Goal: Browse casually: Explore the website without a specific task or goal

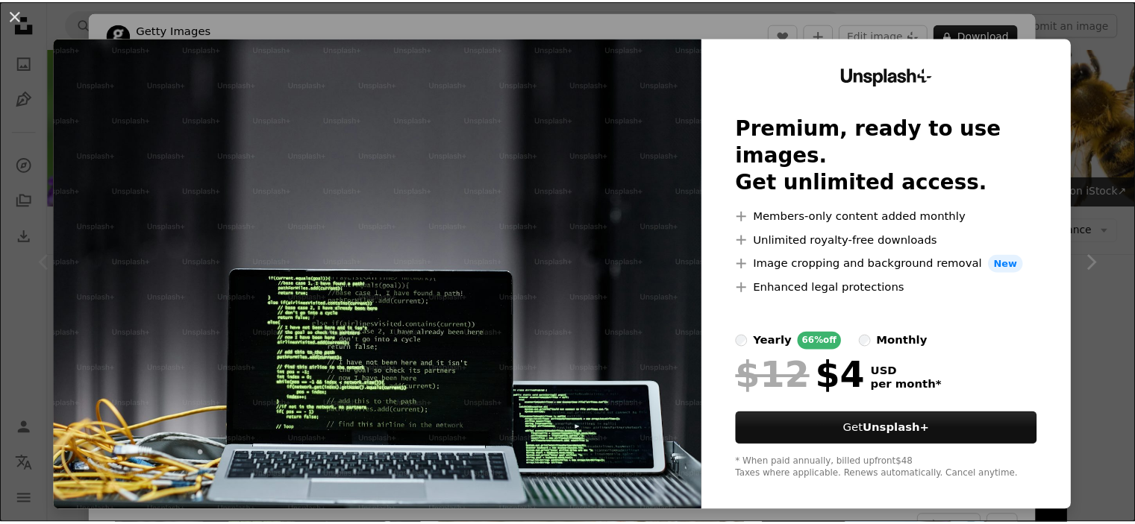
scroll to position [179, 0]
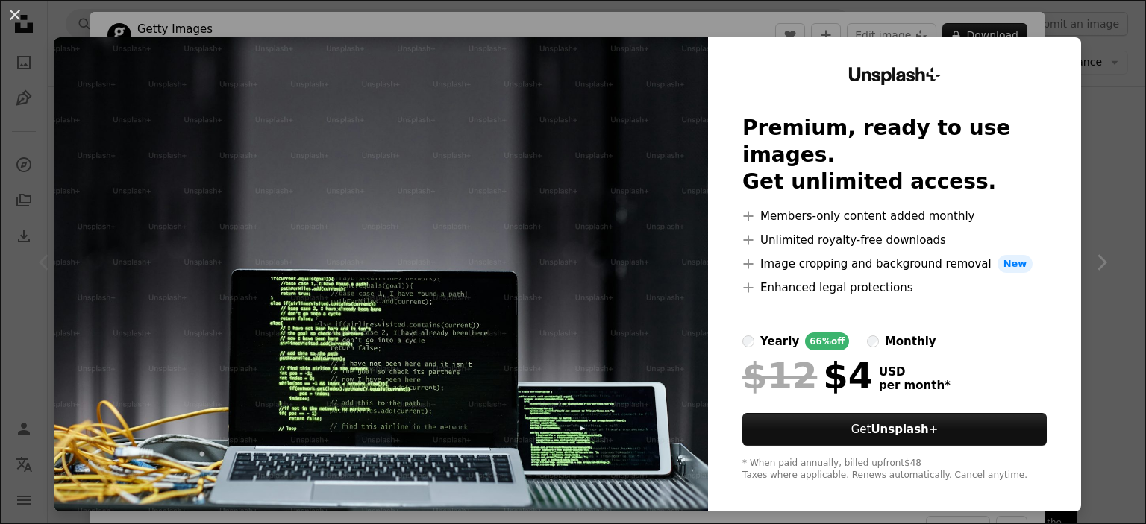
click at [879, 184] on h2 "Premium, ready to use images. Get unlimited access." at bounding box center [894, 155] width 304 height 81
click at [6, 17] on button "An X shape" at bounding box center [15, 15] width 18 height 18
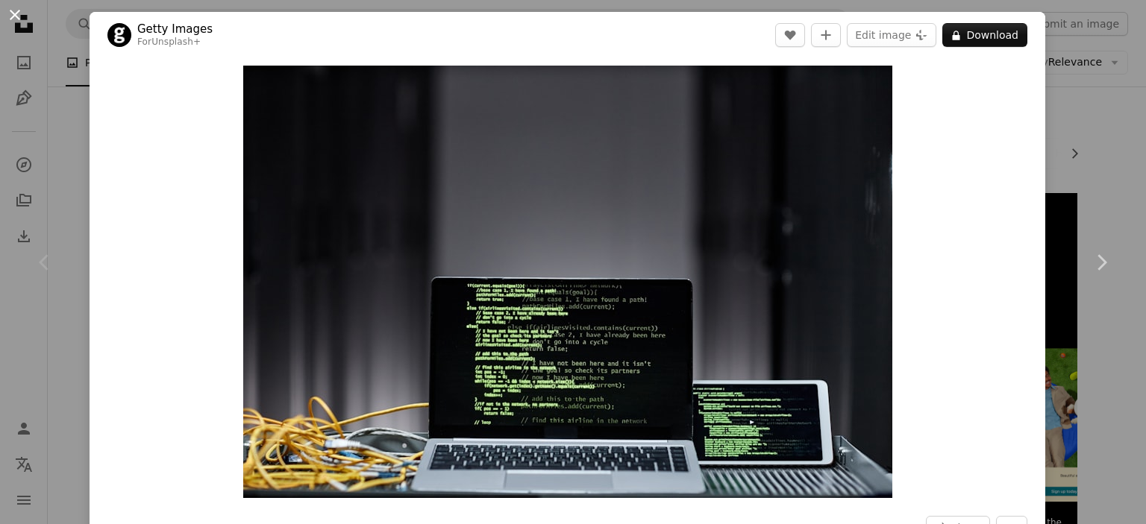
click at [15, 14] on button "An X shape" at bounding box center [15, 15] width 18 height 18
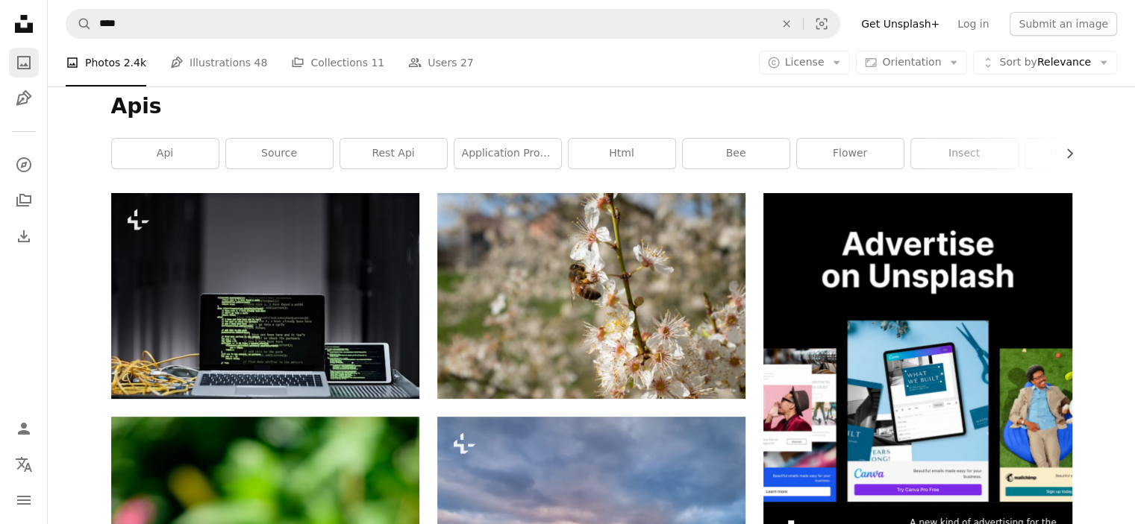
click at [24, 73] on link "A photo" at bounding box center [24, 63] width 30 height 30
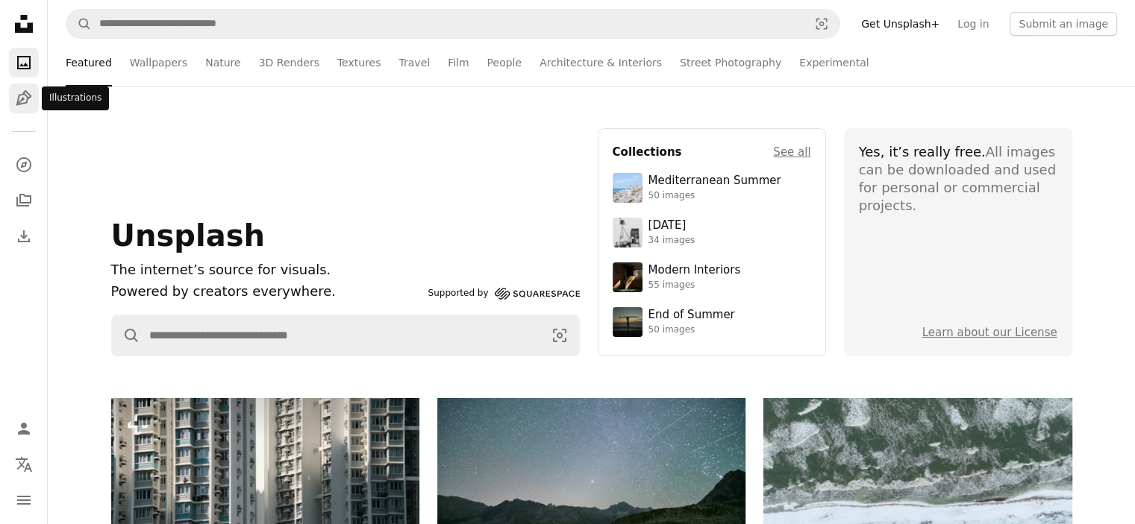
click at [15, 95] on icon "Pen Tool" at bounding box center [24, 99] width 18 height 18
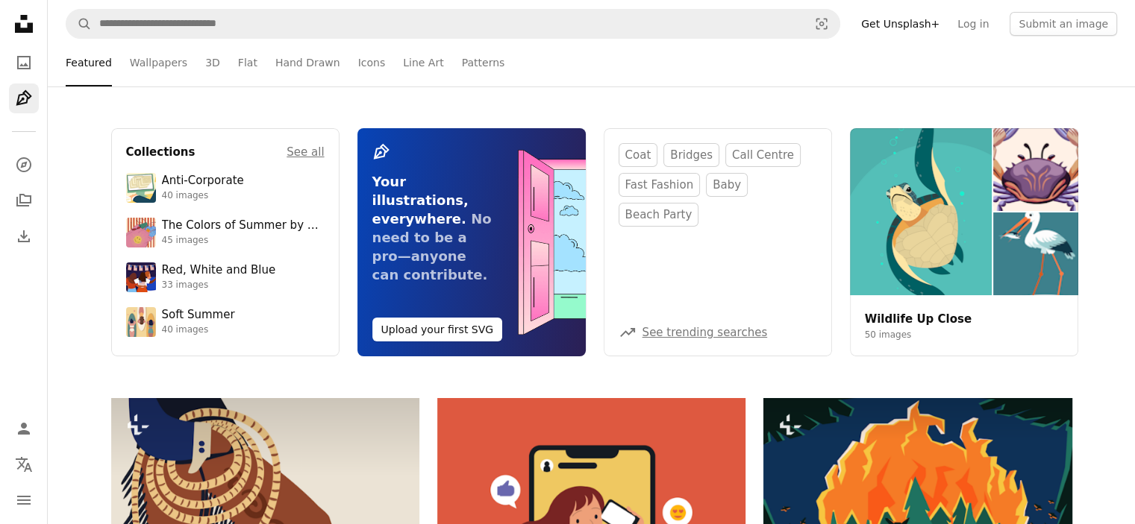
click at [533, 119] on div "Collections See all Anti-Corporate 40 images The Colors of Summer by Coloro 45 …" at bounding box center [591, 243] width 1087 height 312
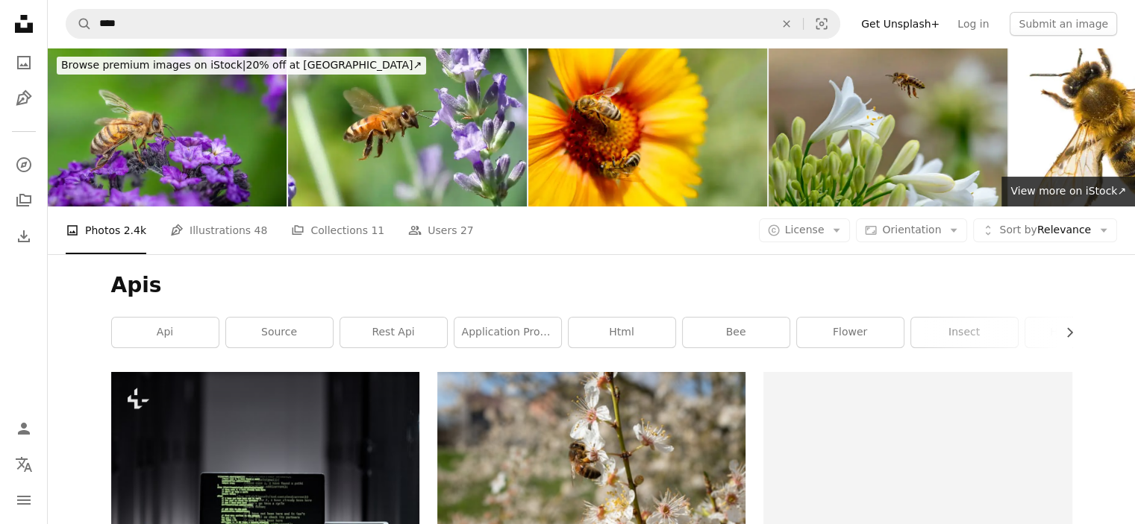
scroll to position [179, 0]
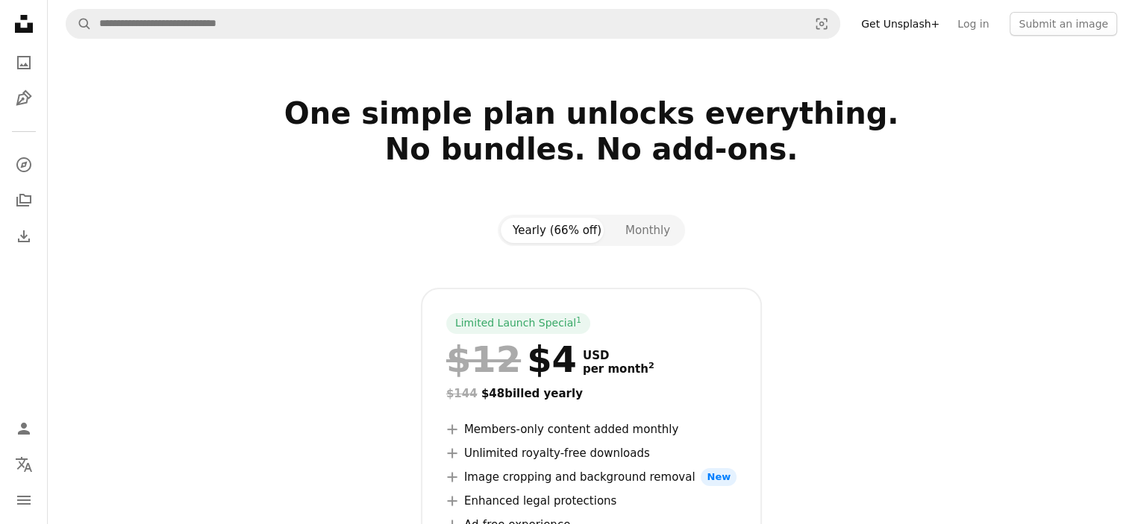
click at [821, 307] on div "Limited Launch Special 1 $12 $4 USD per month 2 $144 $48 billed yearly A plus s…" at bounding box center [591, 479] width 961 height 382
click at [6, 46] on nav "Unsplash logo Unsplash Home A photo Pen Tool A compass A stack of folders Downl…" at bounding box center [24, 262] width 48 height 524
click at [28, 60] on icon "A photo" at bounding box center [24, 63] width 18 height 18
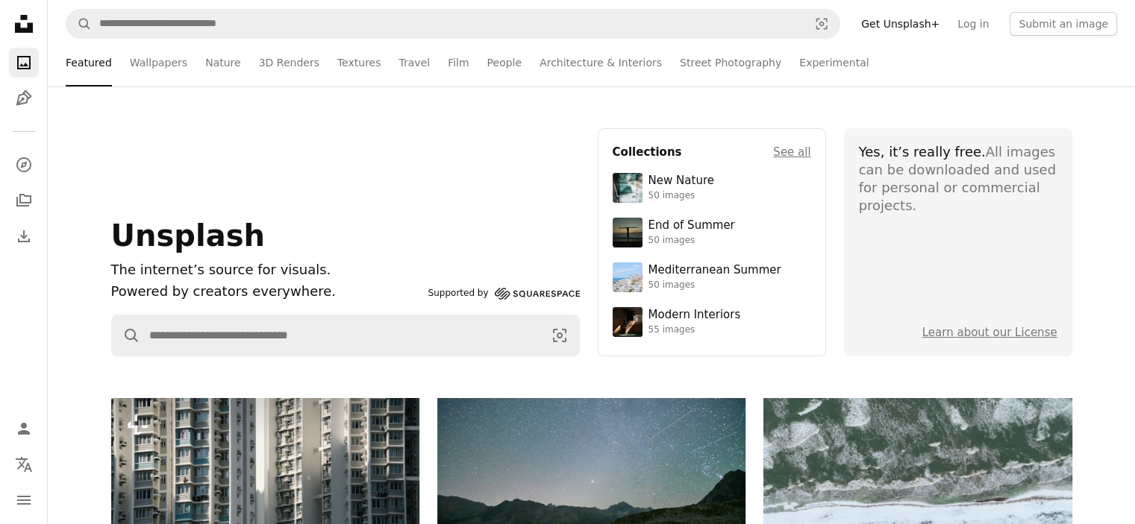
click at [364, 95] on div "Unsplash The internet’s source for visuals. Powered by creators everywhere. Sup…" at bounding box center [591, 243] width 1087 height 312
click at [223, 56] on link "Nature" at bounding box center [222, 63] width 35 height 48
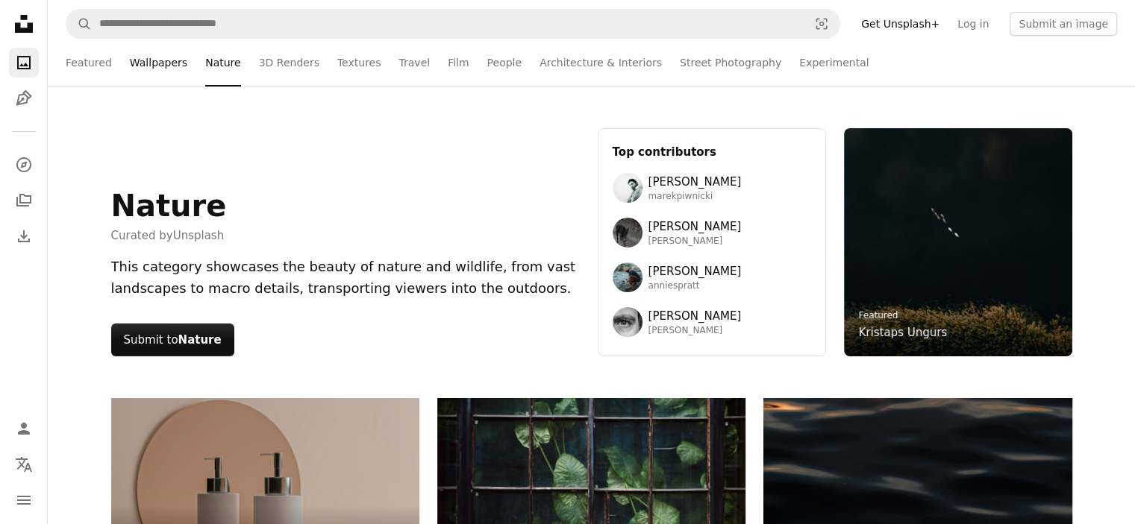
click at [158, 61] on link "Wallpapers" at bounding box center [158, 63] width 57 height 48
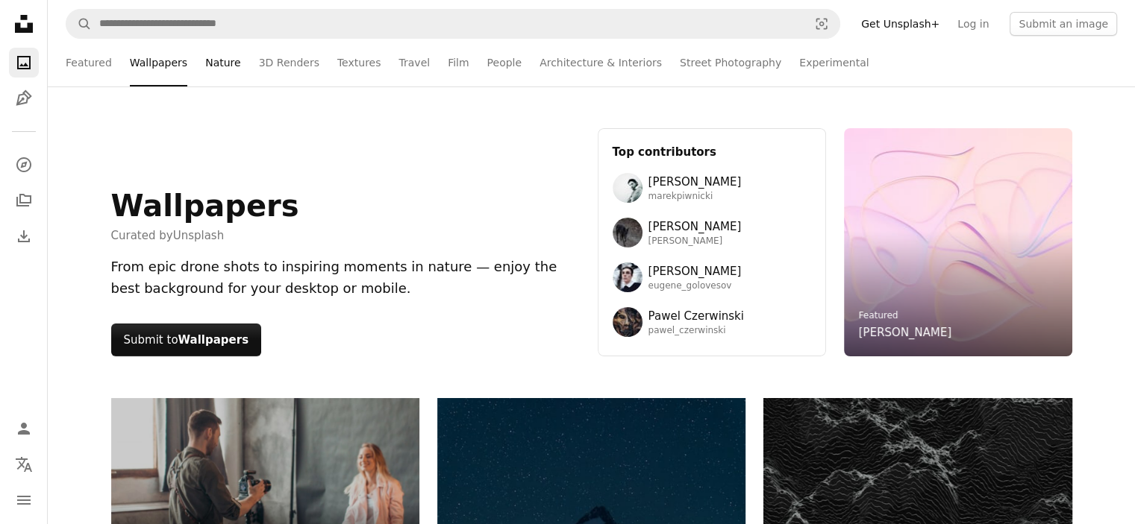
click at [205, 61] on link "Nature" at bounding box center [222, 63] width 35 height 48
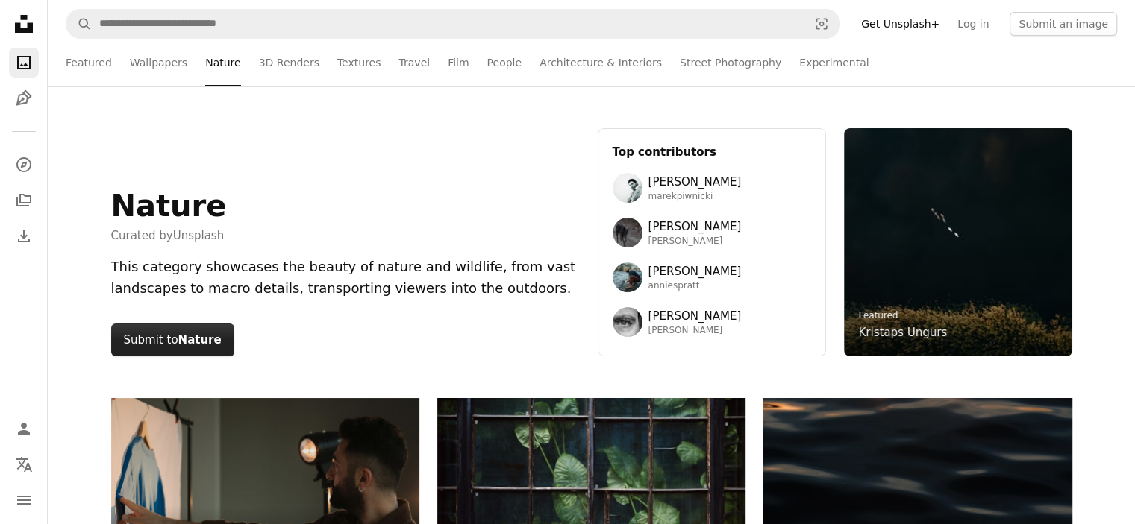
click at [203, 330] on button "Submit to Nature" at bounding box center [172, 340] width 123 height 33
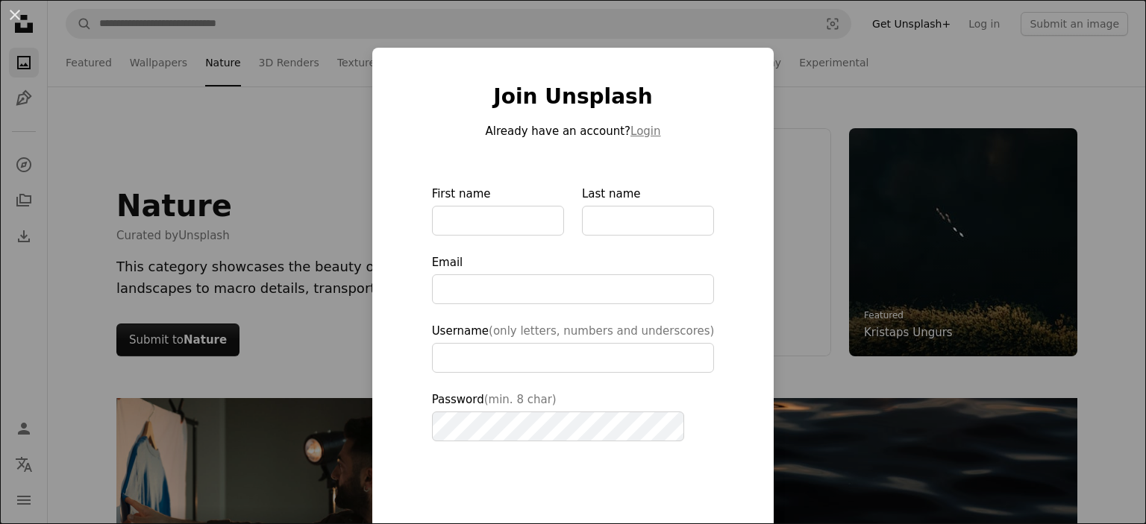
click at [342, 244] on div "An X shape Join Unsplash Already have an account? Login First name Last name Em…" at bounding box center [573, 262] width 1146 height 524
